Goal: Transaction & Acquisition: Purchase product/service

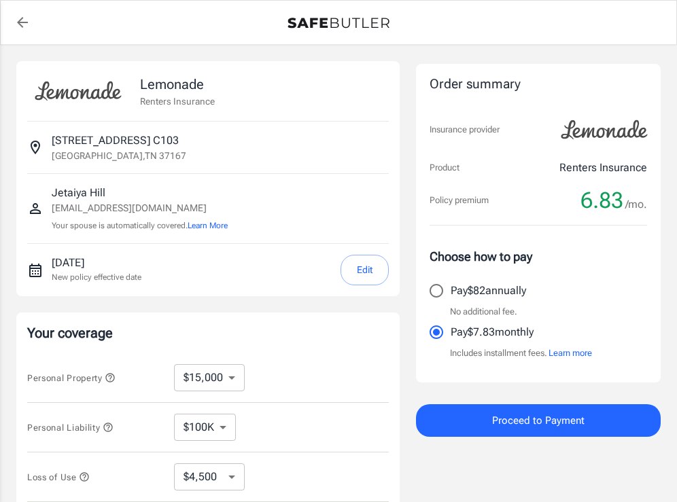
select select "15000"
select select "500"
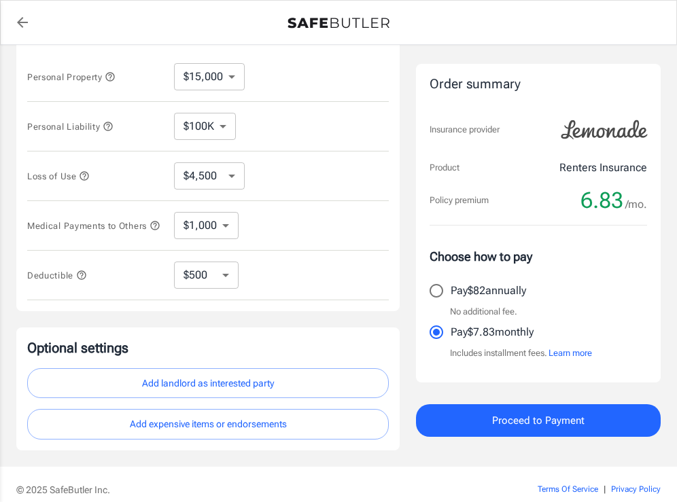
scroll to position [304, 0]
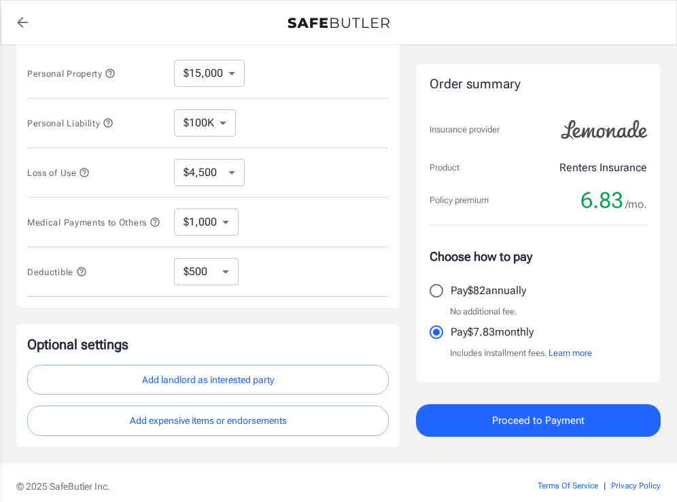
click at [84, 174] on icon "button" at bounding box center [84, 172] width 11 height 11
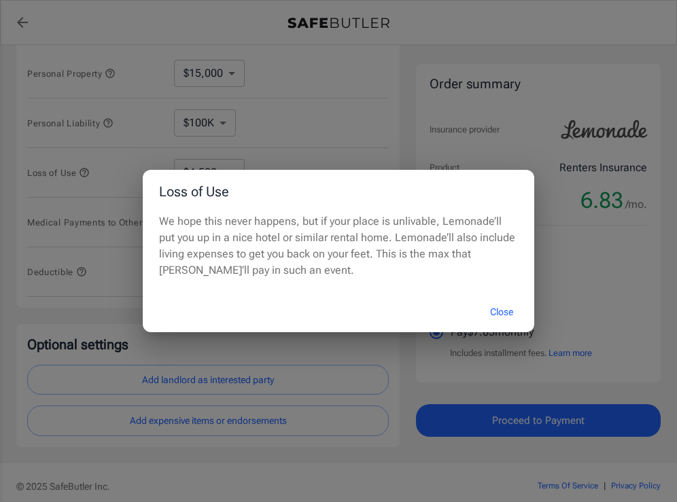
click at [489, 312] on button "Close" at bounding box center [501, 312] width 54 height 29
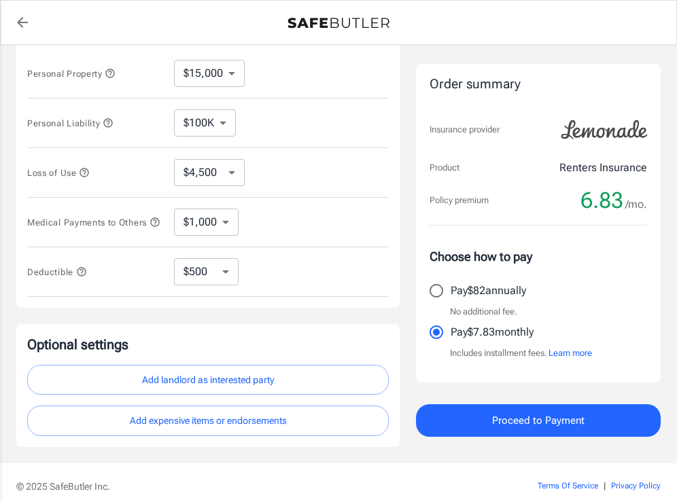
click at [233, 180] on select "$4,500 $7,500 $13,500 $22,500 $34,500 $55,500 $85,500 $130K $200K" at bounding box center [209, 172] width 71 height 27
select select "7500"
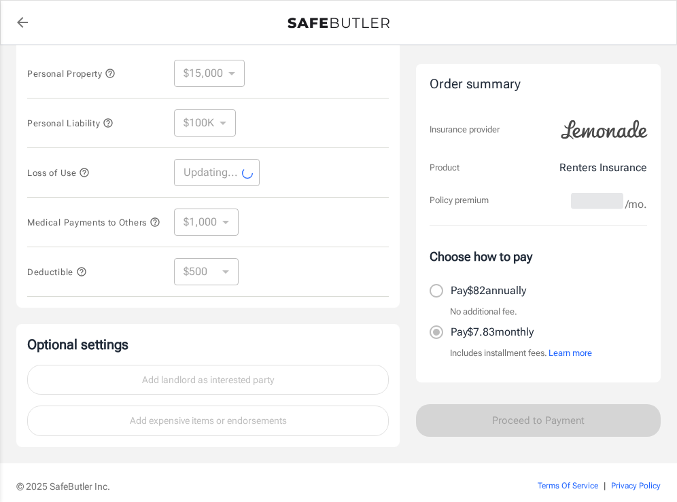
select select "7500"
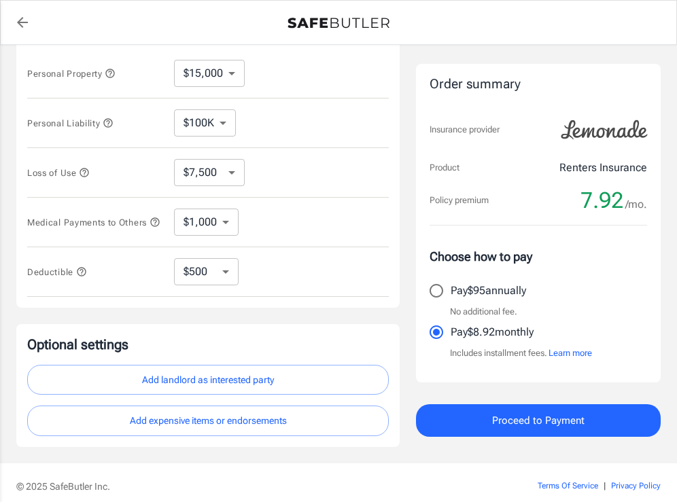
click at [406, 215] on div "Lemonade Renters Insurance [STREET_ADDRESS][GEOGRAPHIC_DATA] [EMAIL_ADDRESS][DO…" at bounding box center [338, 102] width 644 height 690
click at [402, 308] on div "Lemonade Renters Insurance [STREET_ADDRESS][GEOGRAPHIC_DATA] [EMAIL_ADDRESS][DO…" at bounding box center [338, 102] width 644 height 690
click at [401, 328] on div "Lemonade Renters Insurance [STREET_ADDRESS][GEOGRAPHIC_DATA] [EMAIL_ADDRESS][DO…" at bounding box center [338, 102] width 644 height 690
click at [222, 283] on select "$250 $500 $1,000 $2,500" at bounding box center [206, 271] width 65 height 27
select select "250"
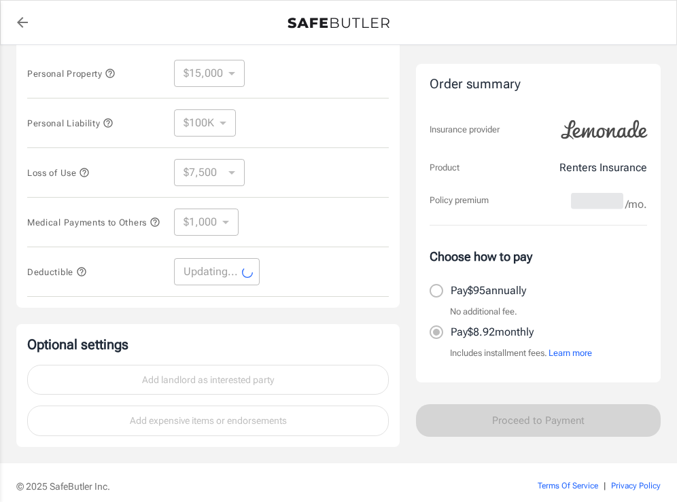
click at [395, 319] on div "Lemonade Renters Insurance [STREET_ADDRESS][GEOGRAPHIC_DATA] [EMAIL_ADDRESS][DO…" at bounding box center [207, 102] width 383 height 690
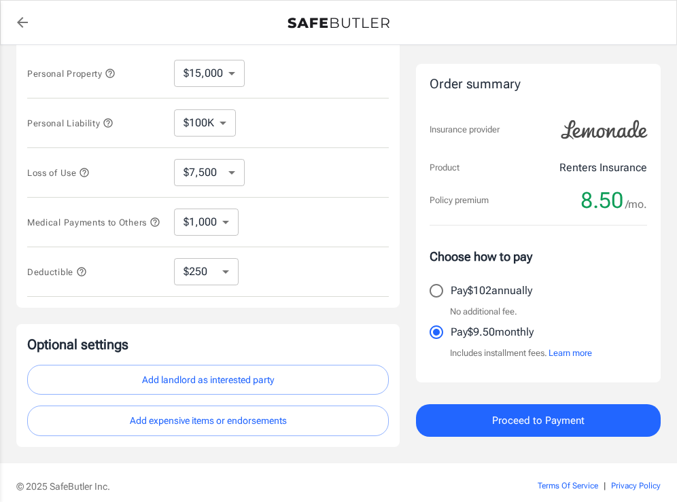
click at [231, 277] on select "$250 $500 $1,000 $2,500" at bounding box center [206, 271] width 65 height 27
select select "500"
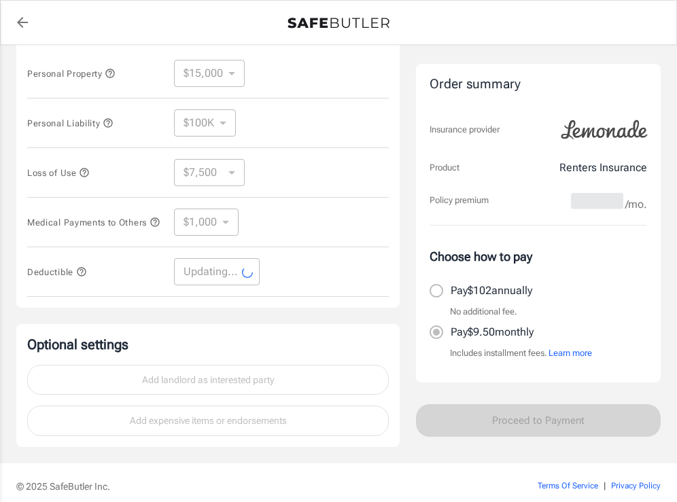
click at [405, 329] on div "Lemonade Renters Insurance [STREET_ADDRESS][GEOGRAPHIC_DATA] [EMAIL_ADDRESS][DO…" at bounding box center [338, 102] width 644 height 690
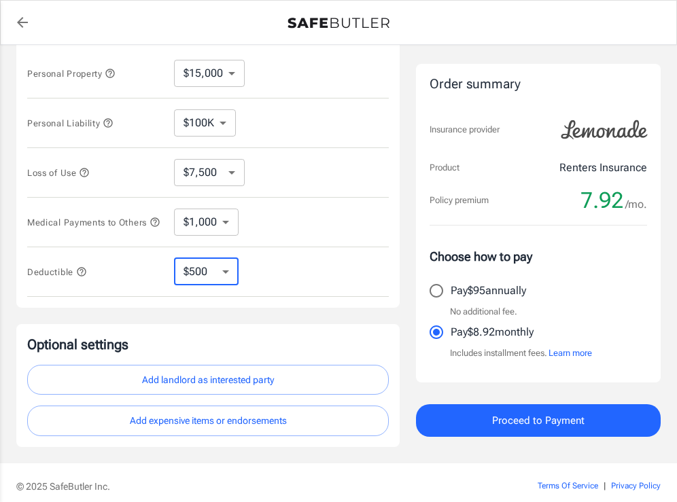
click at [225, 281] on select "$250 $500 $1,000 $2,500" at bounding box center [206, 271] width 65 height 27
select select "250"
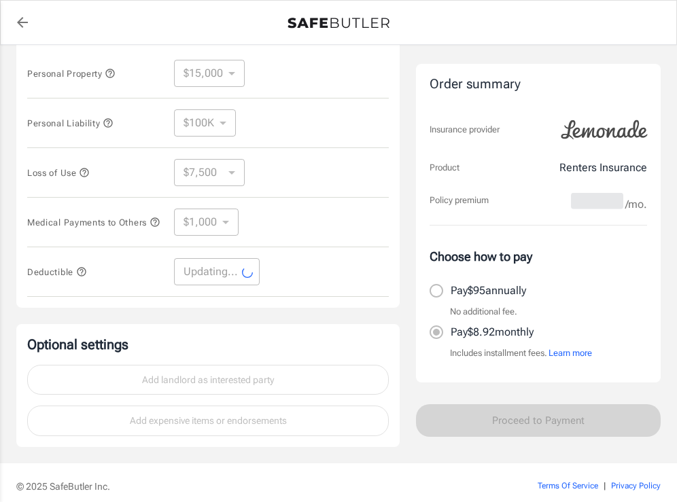
click at [410, 334] on div "Lemonade Renters Insurance [STREET_ADDRESS][GEOGRAPHIC_DATA] [EMAIL_ADDRESS][DO…" at bounding box center [338, 102] width 644 height 690
select select "250"
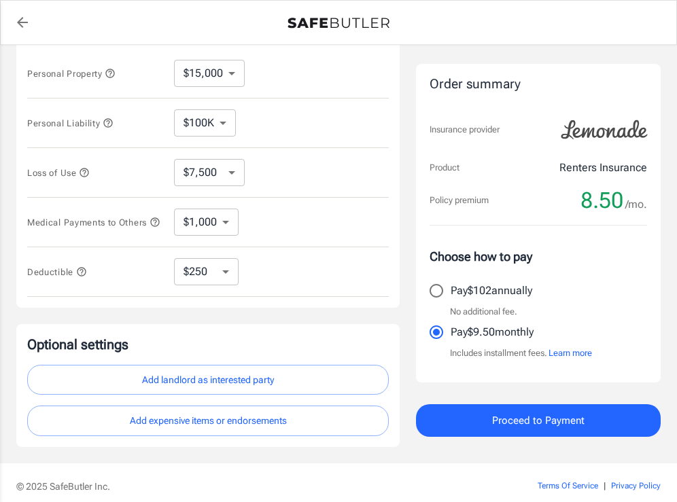
click at [408, 390] on div "Lemonade Renters Insurance [STREET_ADDRESS][GEOGRAPHIC_DATA] [EMAIL_ADDRESS][DO…" at bounding box center [338, 102] width 644 height 690
click at [350, 395] on button "Add landlord as interested party" at bounding box center [207, 380] width 361 height 31
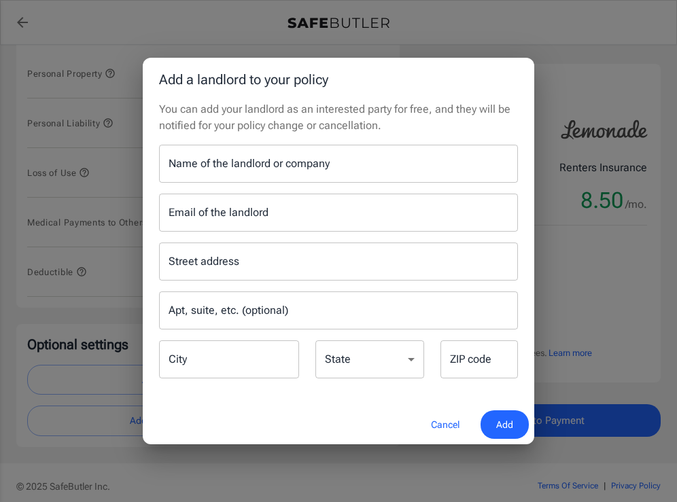
click at [353, 157] on input "Name of the landlord or company" at bounding box center [338, 164] width 359 height 38
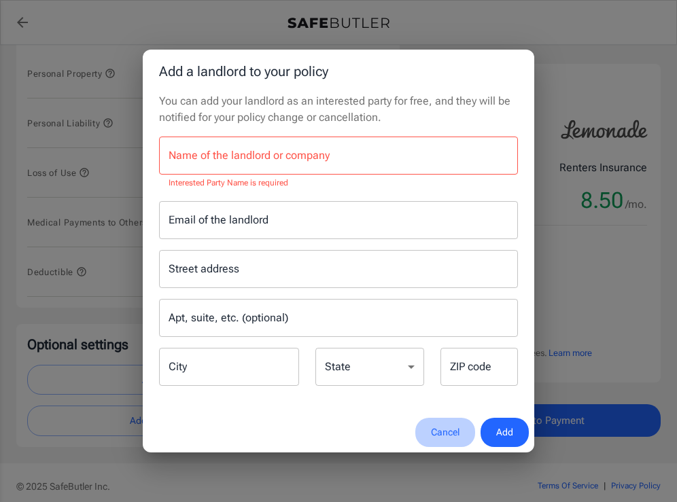
click at [444, 425] on button "Cancel" at bounding box center [445, 432] width 60 height 29
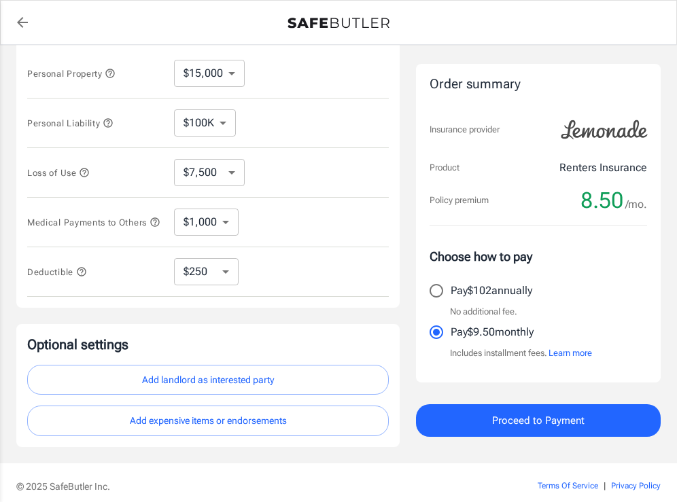
click at [350, 431] on button "Add expensive items or endorsements" at bounding box center [207, 421] width 361 height 31
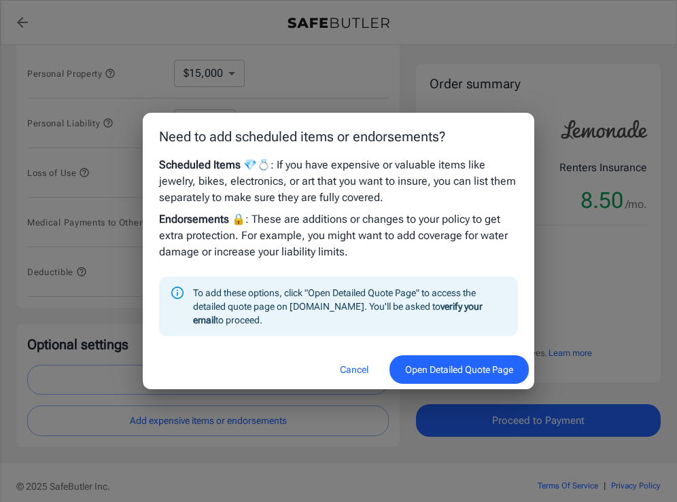
click at [353, 367] on button "Cancel" at bounding box center [354, 369] width 60 height 29
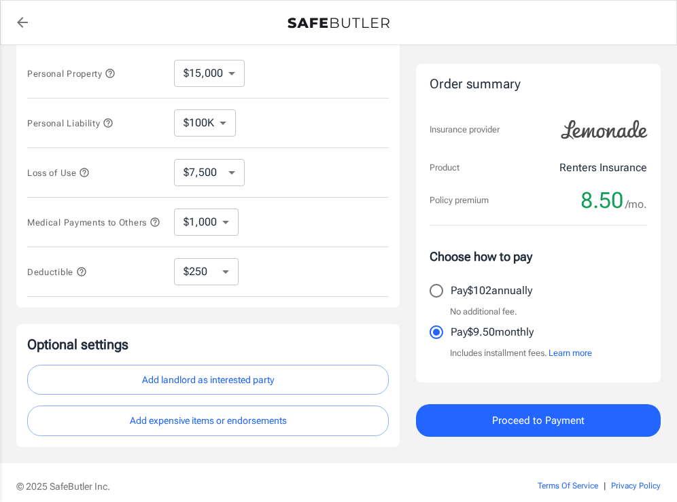
click at [406, 395] on div "Lemonade Renters Insurance [STREET_ADDRESS][GEOGRAPHIC_DATA] [EMAIL_ADDRESS][DO…" at bounding box center [338, 102] width 644 height 690
click at [115, 74] on icon "button" at bounding box center [110, 73] width 11 height 11
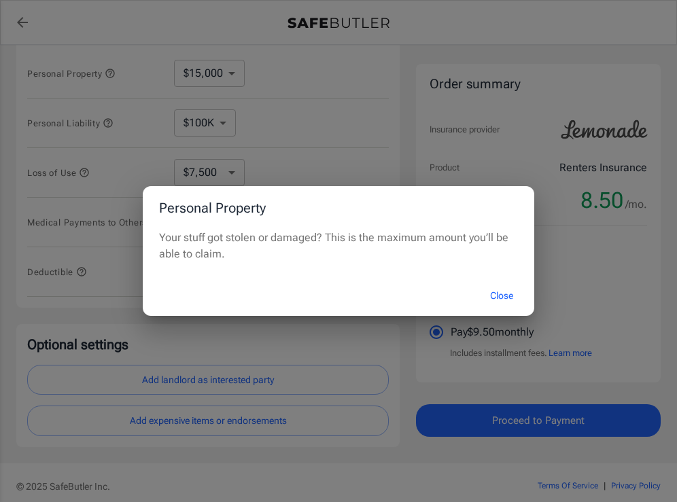
click at [372, 272] on div "Your stuff got stolen or damaged? This is the maximum amount you’ll be able to …" at bounding box center [338, 253] width 391 height 46
click at [507, 300] on button "Close" at bounding box center [501, 295] width 54 height 29
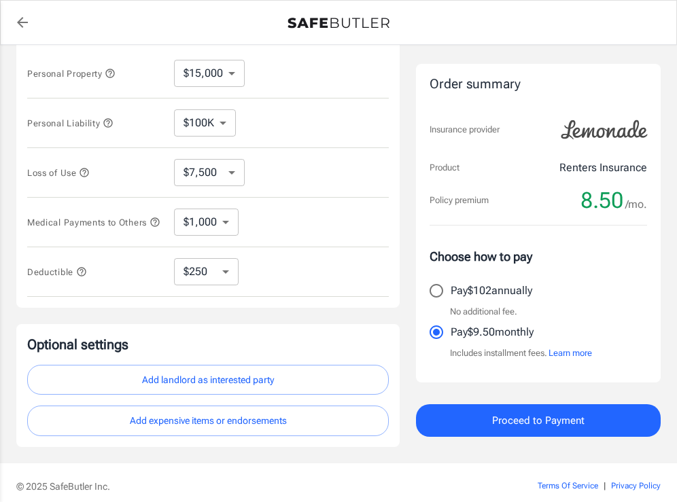
click at [408, 367] on div "Lemonade Renters Insurance [STREET_ADDRESS][GEOGRAPHIC_DATA] [EMAIL_ADDRESS][DO…" at bounding box center [338, 102] width 644 height 690
click at [408, 372] on div "Lemonade Renters Insurance [STREET_ADDRESS][GEOGRAPHIC_DATA] [EMAIL_ADDRESS][DO…" at bounding box center [338, 102] width 644 height 690
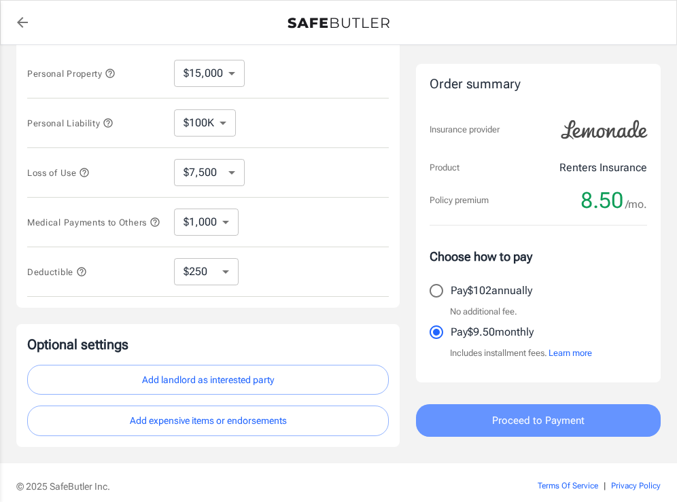
click at [494, 422] on span "Proceed to Payment" at bounding box center [538, 421] width 92 height 18
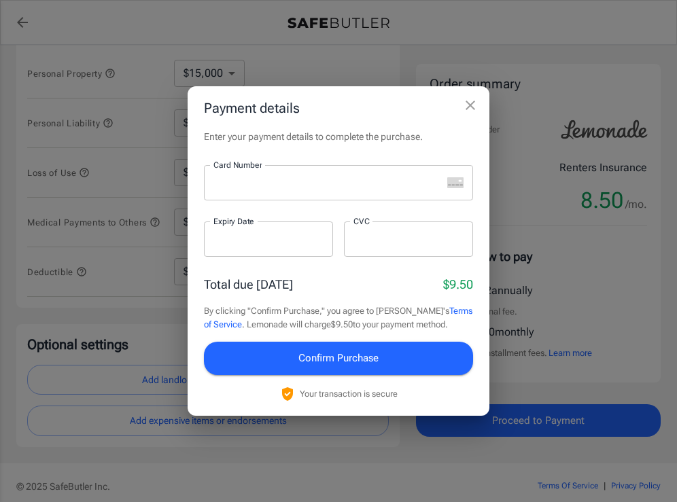
click at [345, 190] on div at bounding box center [323, 182] width 238 height 35
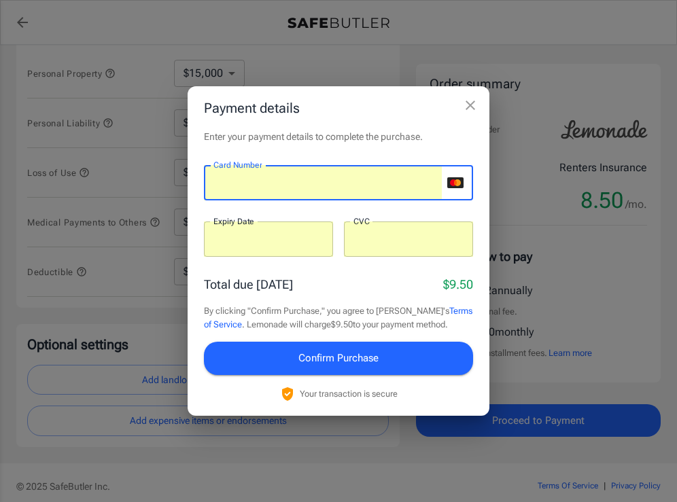
click at [471, 100] on icon "close" at bounding box center [470, 105] width 16 height 16
